Goal: Task Accomplishment & Management: Manage account settings

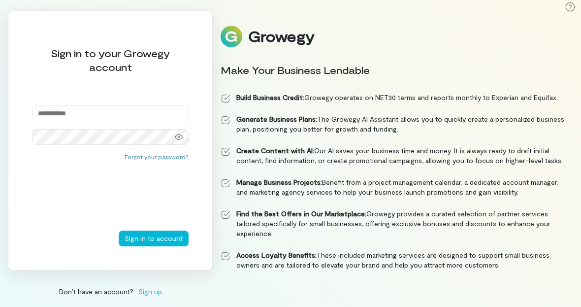
click at [89, 121] on input "email" at bounding box center [110, 113] width 157 height 16
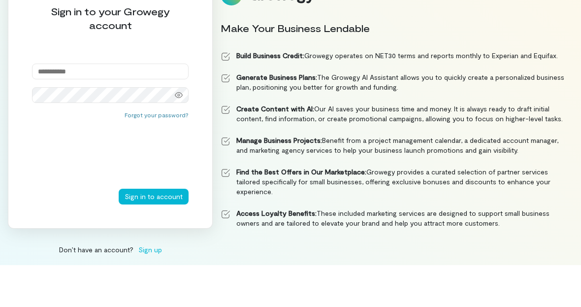
type input "**********"
click at [155, 234] on button "Sign in to account" at bounding box center [154, 238] width 70 height 16
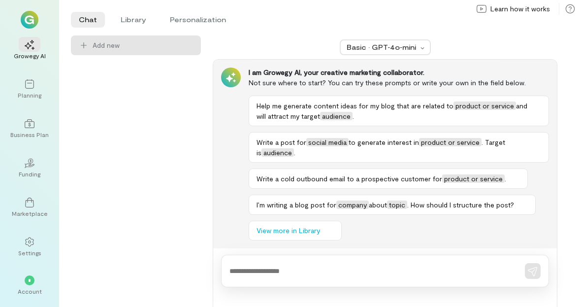
scroll to position [65, 0]
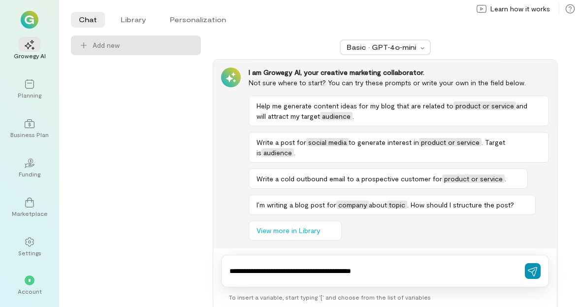
type textarea "**********"
click at [539, 279] on button "button" at bounding box center [533, 271] width 16 height 16
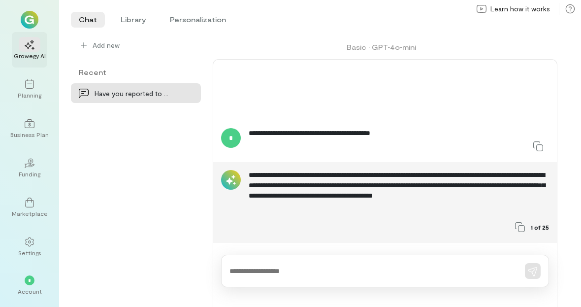
click at [33, 52] on div "Growegy AI" at bounding box center [30, 56] width 32 height 8
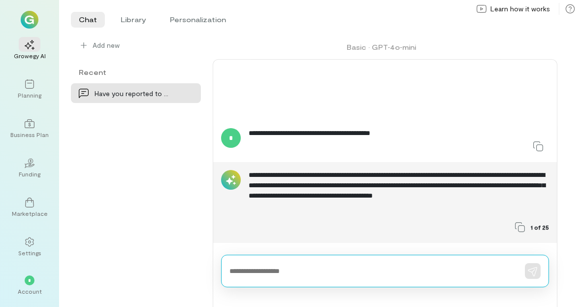
click at [256, 276] on textarea at bounding box center [370, 271] width 283 height 10
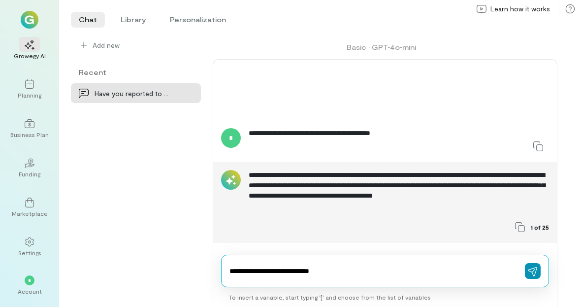
type textarea "**********"
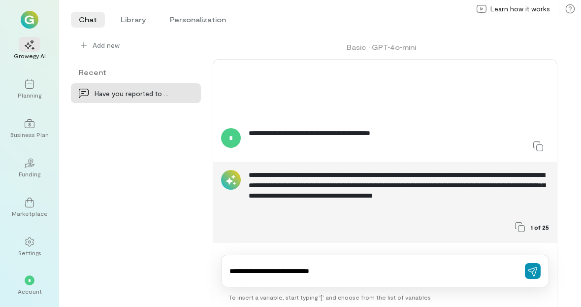
click at [534, 276] on icon "button" at bounding box center [533, 271] width 10 height 10
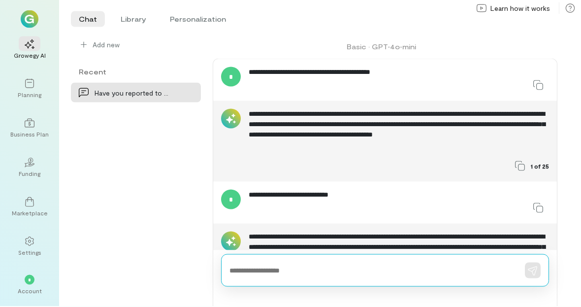
scroll to position [34, 0]
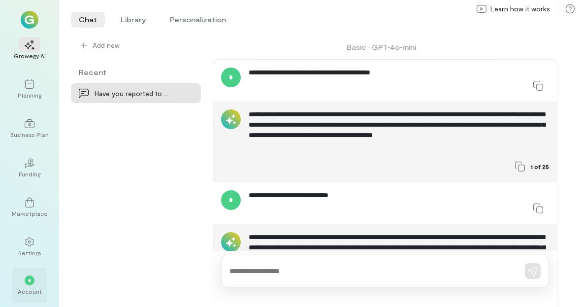
click at [31, 295] on div "Account" at bounding box center [30, 291] width 24 height 8
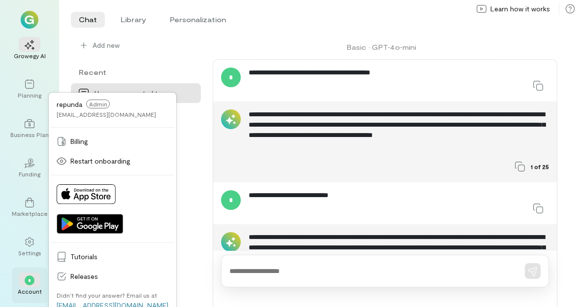
scroll to position [0, 0]
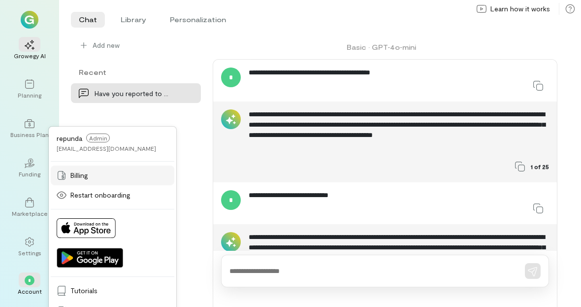
click at [83, 180] on span "Billing" at bounding box center [119, 175] width 98 height 10
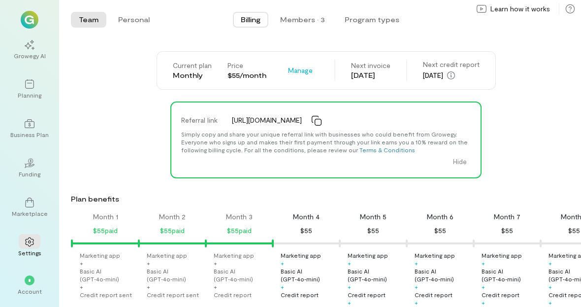
click at [233, 282] on div "Basic AI (GPT‑4o‑mini)" at bounding box center [242, 275] width 57 height 16
click at [240, 296] on div "Credit report" at bounding box center [233, 294] width 38 height 8
click at [292, 125] on span "[URL][DOMAIN_NAME]" at bounding box center [267, 120] width 70 height 10
click at [233, 290] on div "Credit report" at bounding box center [233, 294] width 38 height 8
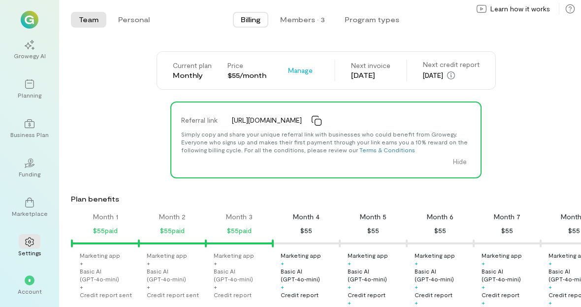
click at [306, 290] on div "Credit report" at bounding box center [300, 294] width 38 height 8
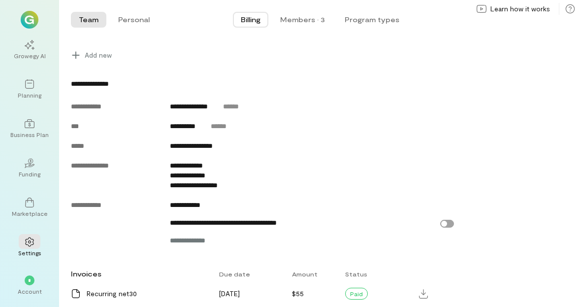
scroll to position [423, 0]
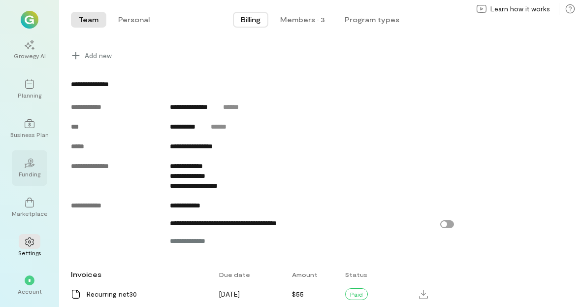
click at [40, 170] on div "02" at bounding box center [30, 162] width 22 height 15
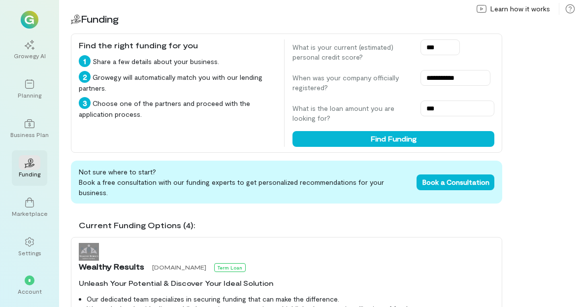
click at [36, 170] on div "02" at bounding box center [30, 162] width 22 height 15
click at [31, 256] on div "Settings" at bounding box center [29, 253] width 23 height 8
